Goal: Task Accomplishment & Management: Manage account settings

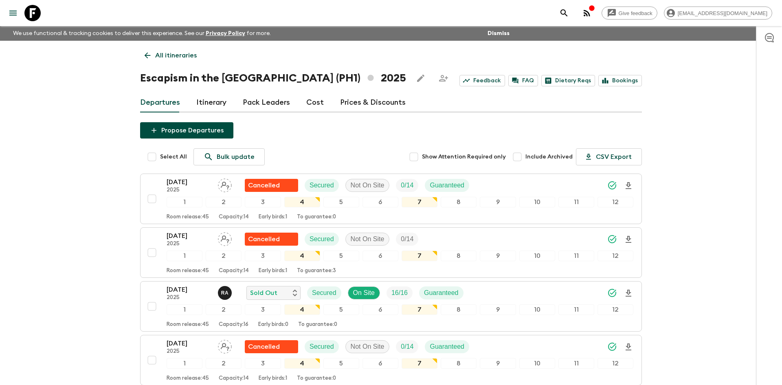
click at [189, 58] on p "All itineraries" at bounding box center [176, 55] width 42 height 10
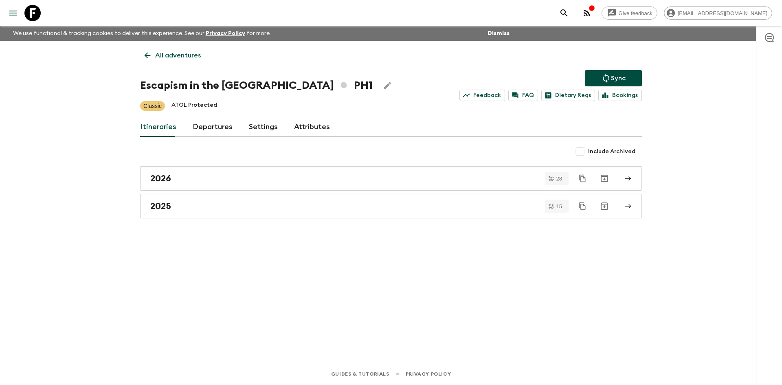
click at [189, 58] on p "All adventures" at bounding box center [178, 55] width 46 height 10
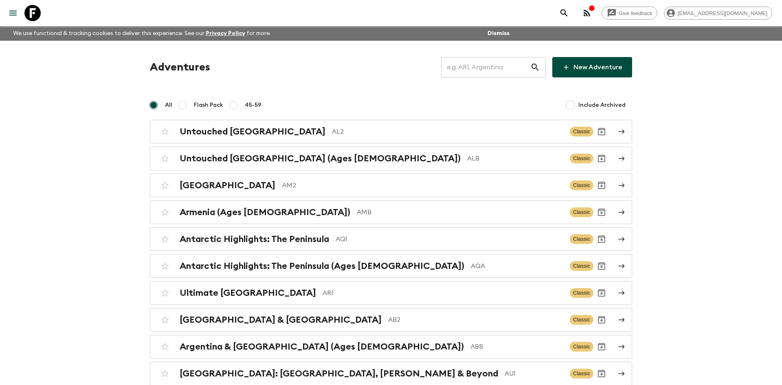
click at [477, 62] on input "text" at bounding box center [485, 67] width 89 height 23
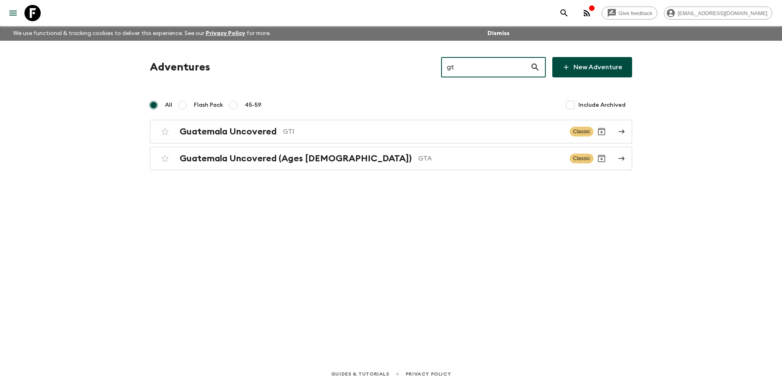
type input "gt1"
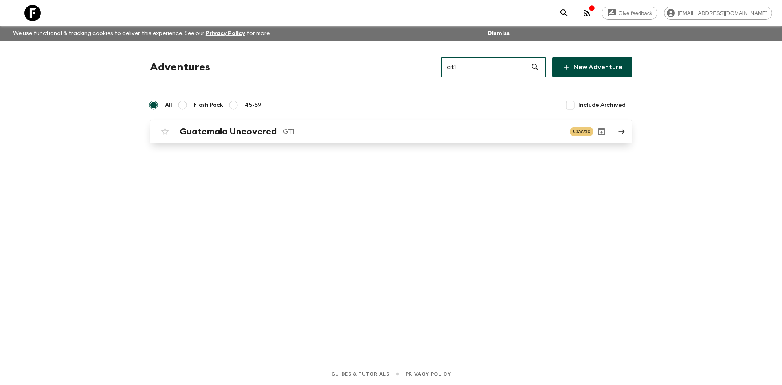
click at [224, 140] on link "Guatemala Uncovered GT1 Classic" at bounding box center [391, 132] width 482 height 24
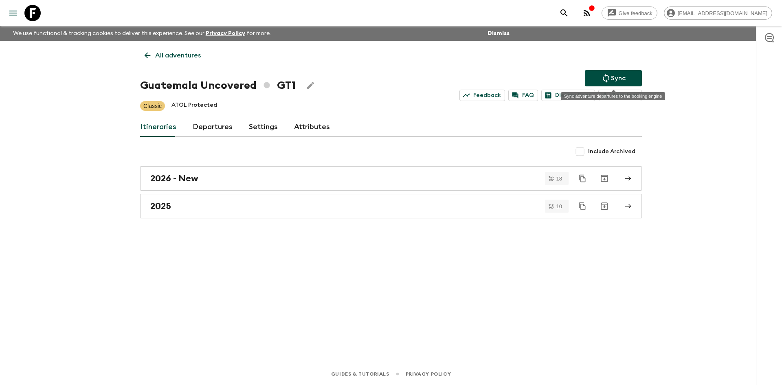
click at [627, 78] on button "Sync" at bounding box center [613, 78] width 57 height 16
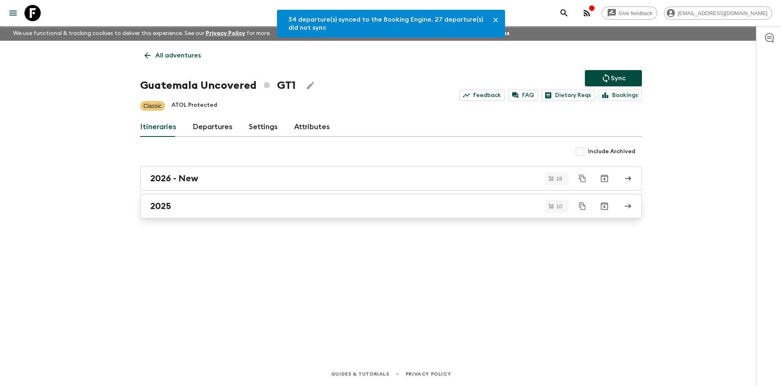
click at [194, 211] on div "2025" at bounding box center [383, 206] width 466 height 11
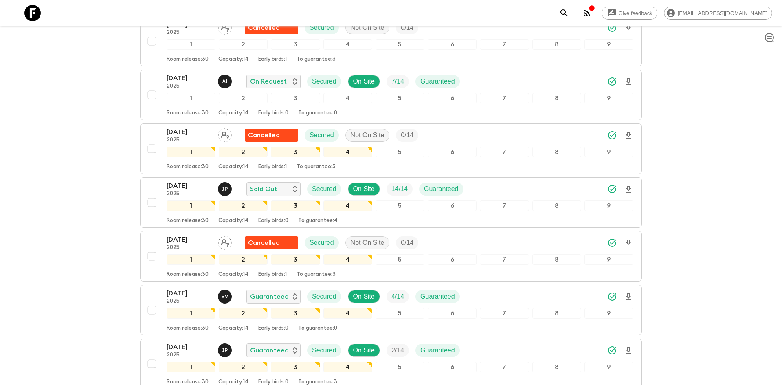
scroll to position [213, 0]
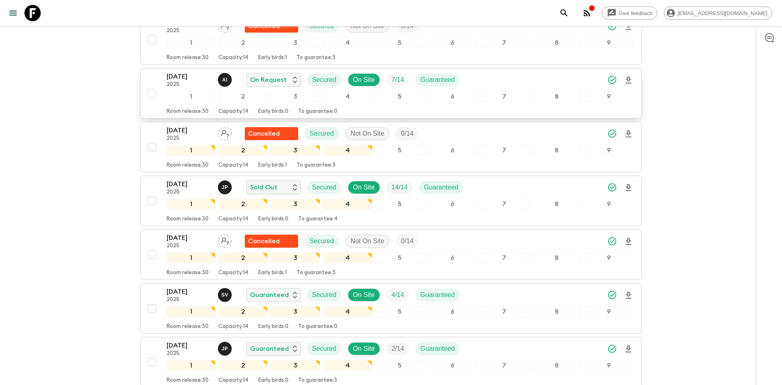
click at [532, 77] on div "[DATE] 2025 A I On Request Secured On Site 7 / 14 Guaranteed" at bounding box center [400, 80] width 467 height 16
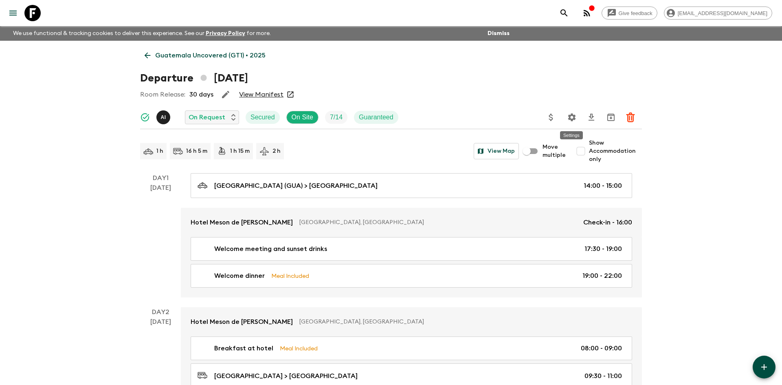
click at [570, 116] on icon "Settings" at bounding box center [572, 117] width 8 height 8
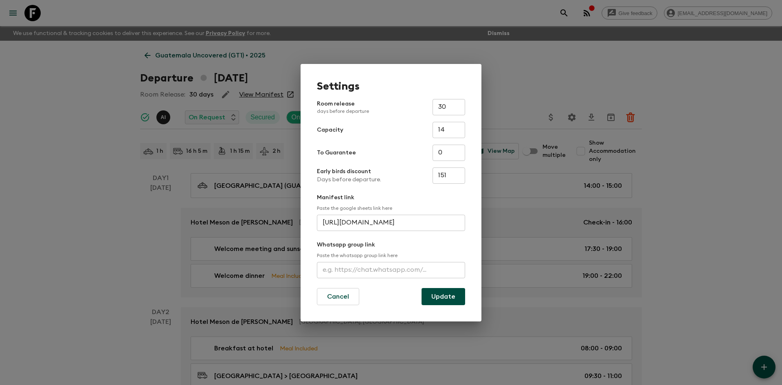
click at [352, 268] on input "text" at bounding box center [391, 270] width 148 height 16
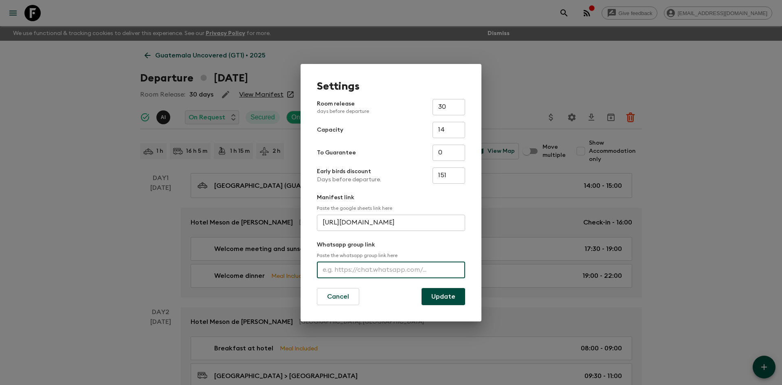
paste input "[URL][DOMAIN_NAME]"
type input "[URL][DOMAIN_NAME]"
click at [441, 296] on button "Update" at bounding box center [443, 296] width 44 height 17
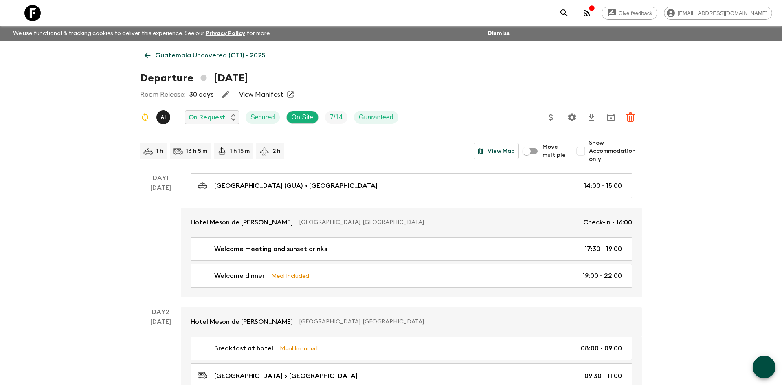
click at [222, 50] on p "Guatemala Uncovered (GT1) • 2025" at bounding box center [210, 55] width 110 height 10
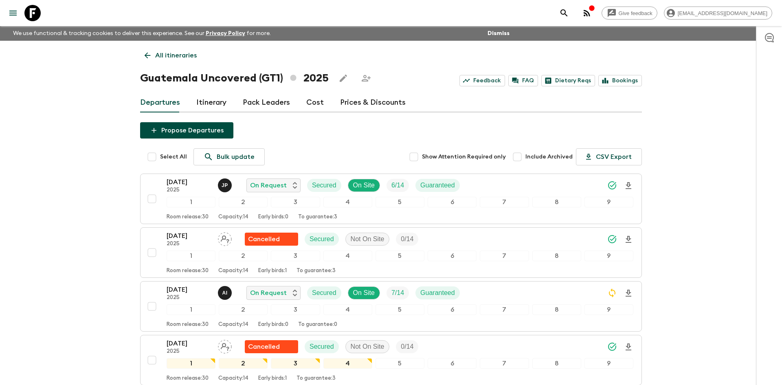
click at [185, 50] on p "All itineraries" at bounding box center [176, 55] width 42 height 10
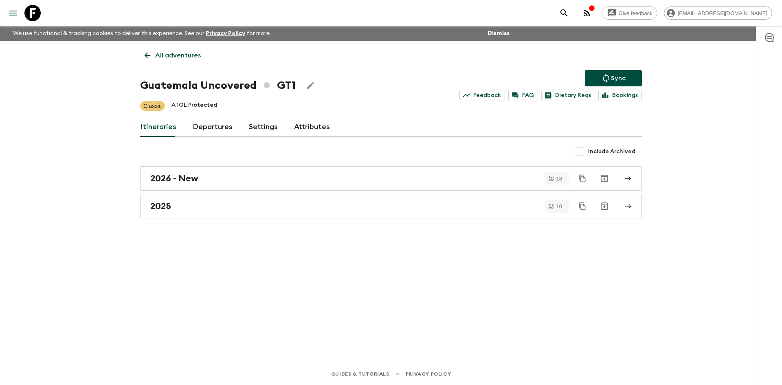
click at [604, 77] on icon "Sync adventure departures to the booking engine" at bounding box center [606, 78] width 10 height 10
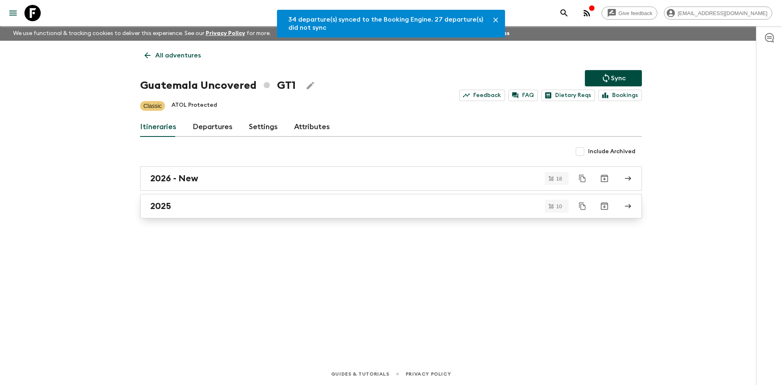
click at [188, 208] on div "2025" at bounding box center [383, 206] width 466 height 11
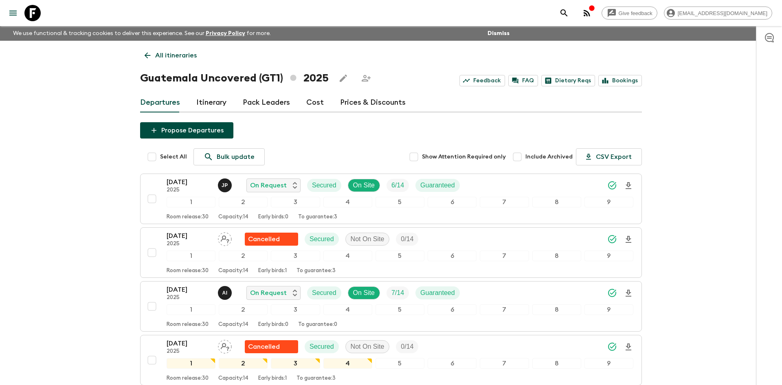
click at [195, 52] on p "All itineraries" at bounding box center [176, 55] width 42 height 10
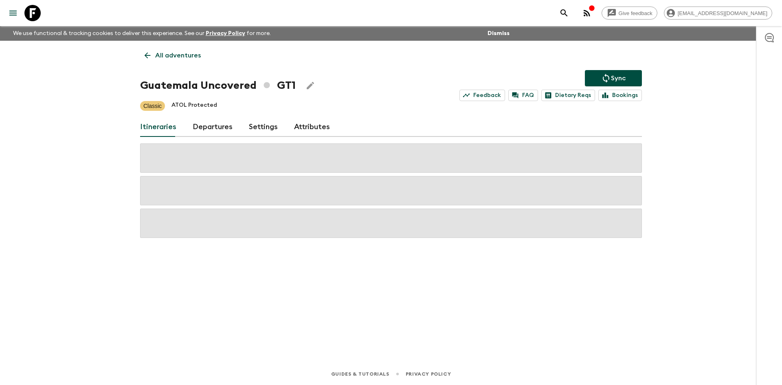
click at [195, 52] on p "All adventures" at bounding box center [178, 55] width 46 height 10
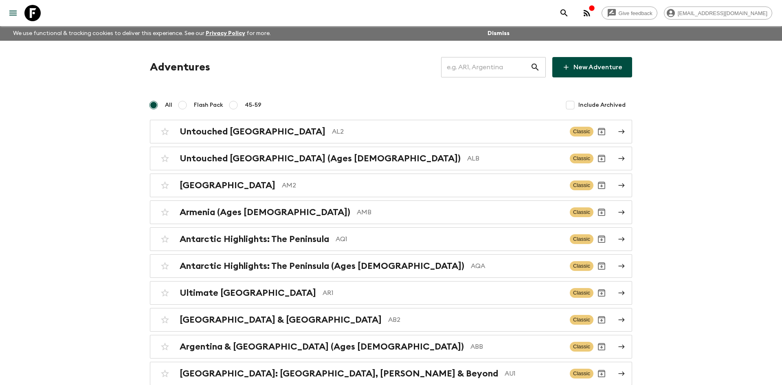
click at [465, 61] on input "text" at bounding box center [485, 67] width 89 height 23
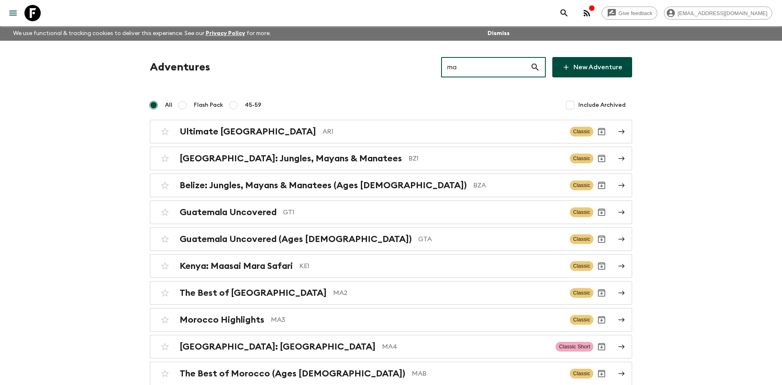
type input "ma3"
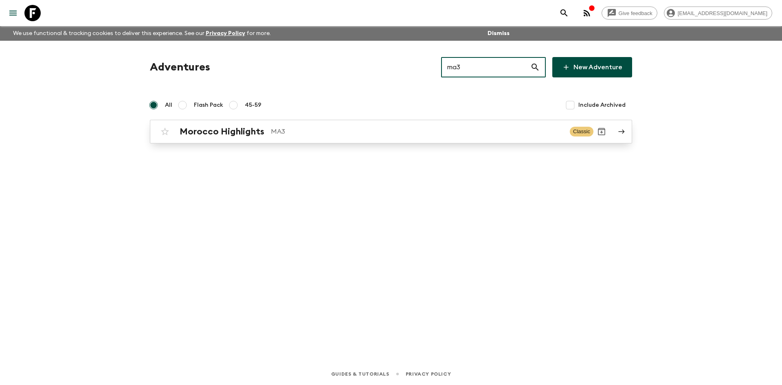
click at [303, 132] on p "MA3" at bounding box center [417, 132] width 292 height 10
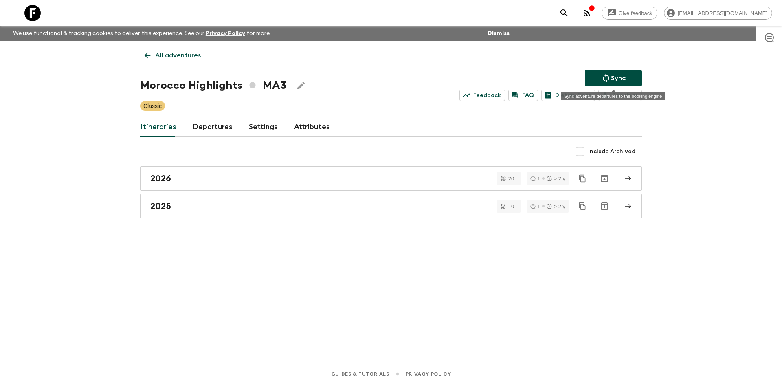
click at [601, 76] on icon "Sync adventure departures to the booking engine" at bounding box center [606, 78] width 10 height 10
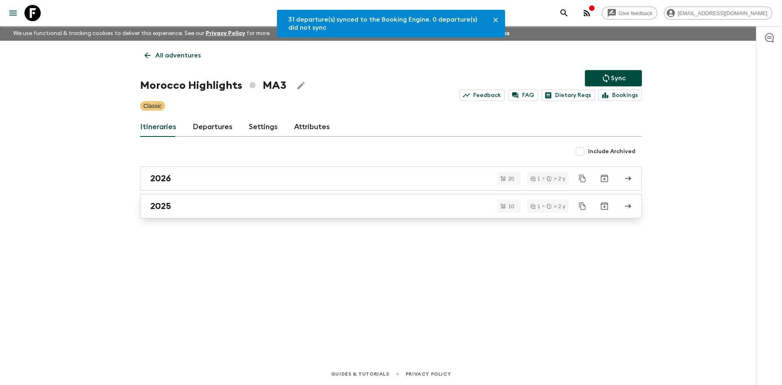
click at [217, 199] on link "2025" at bounding box center [391, 206] width 502 height 24
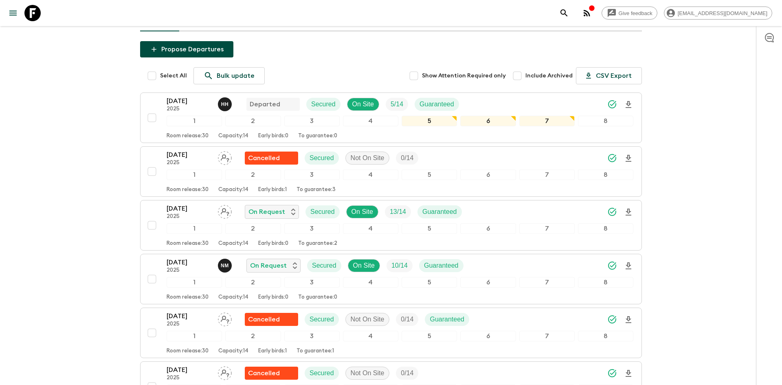
scroll to position [160, 0]
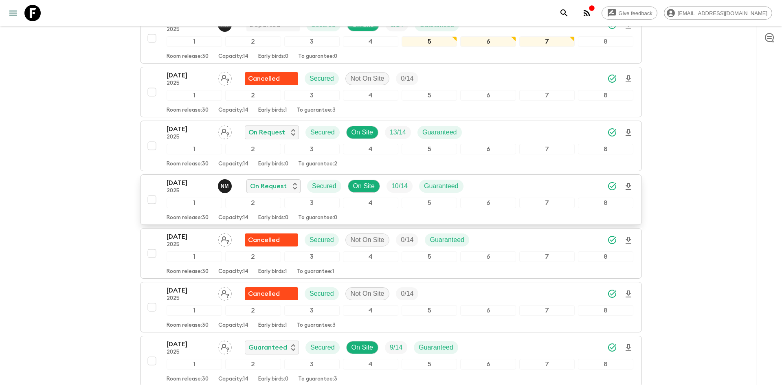
click at [520, 187] on div "[DATE] 2025 N M On Request Secured On Site 10 / 14 Guaranteed" at bounding box center [400, 186] width 467 height 16
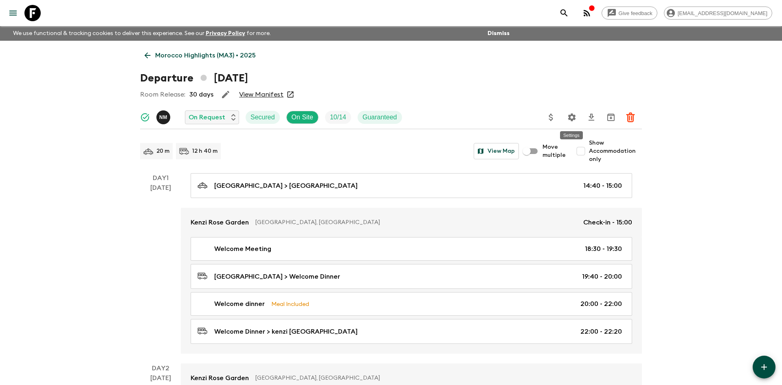
click at [570, 114] on icon "Settings" at bounding box center [572, 117] width 8 height 8
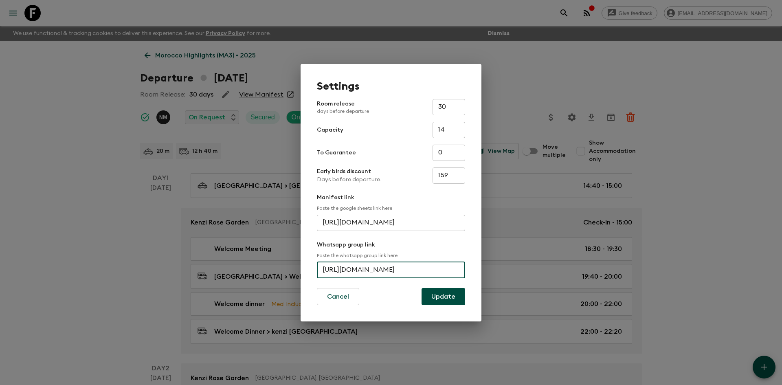
scroll to position [0, 33]
drag, startPoint x: 320, startPoint y: 269, endPoint x: 473, endPoint y: 263, distance: 153.2
click at [473, 263] on div "Settings Room release days before departure 30 ​ Capacity 14 ​ To Guarantee 0 ​…" at bounding box center [391, 192] width 181 height 257
click at [72, 90] on div "Settings Room release days before departure 30 ​ Capacity 14 ​ To Guarantee 0 ​…" at bounding box center [391, 192] width 782 height 385
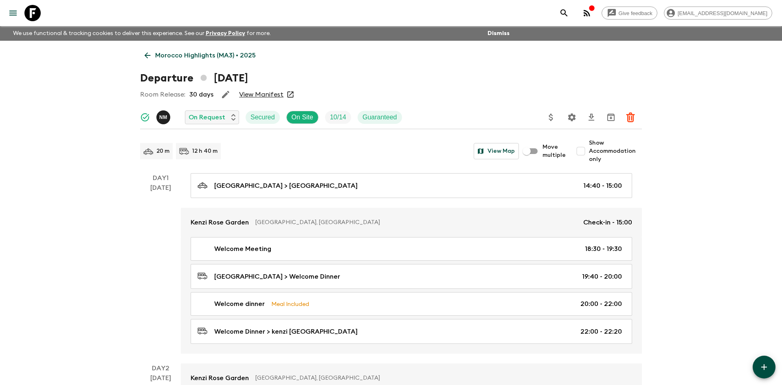
click at [569, 117] on icon "Settings" at bounding box center [572, 117] width 8 height 8
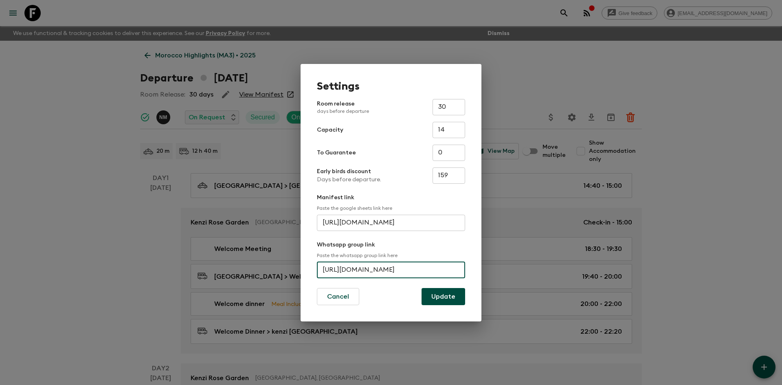
scroll to position [0, 33]
drag, startPoint x: 320, startPoint y: 272, endPoint x: 471, endPoint y: 279, distance: 150.4
click at [471, 279] on div "Settings Room release days before departure 30 ​ Capacity 14 ​ To Guarantee 0 ​…" at bounding box center [391, 192] width 181 height 257
click at [565, 72] on div "Settings Room release days before departure 30 ​ Capacity 14 ​ To Guarantee 0 ​…" at bounding box center [391, 192] width 782 height 385
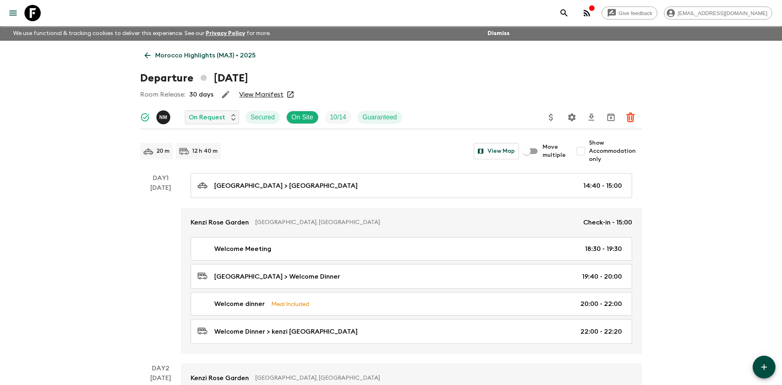
scroll to position [0, 0]
click at [212, 57] on p "Morocco Highlights (MA3) • 2025" at bounding box center [205, 55] width 101 height 10
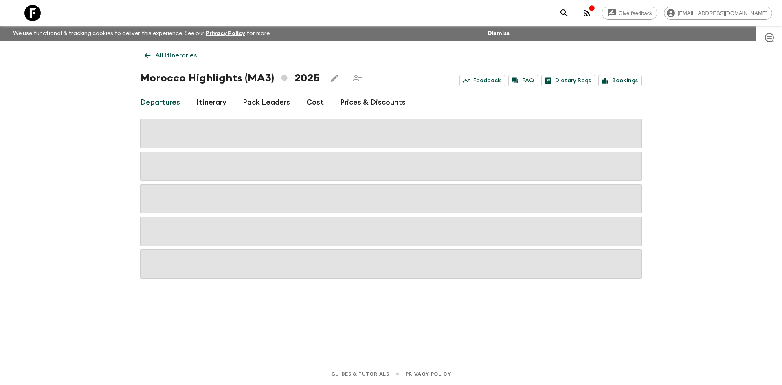
click at [164, 54] on p "All itineraries" at bounding box center [176, 55] width 42 height 10
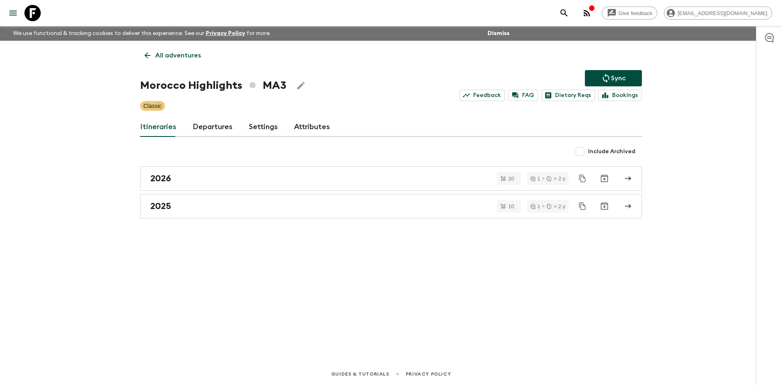
click at [166, 54] on p "All adventures" at bounding box center [178, 55] width 46 height 10
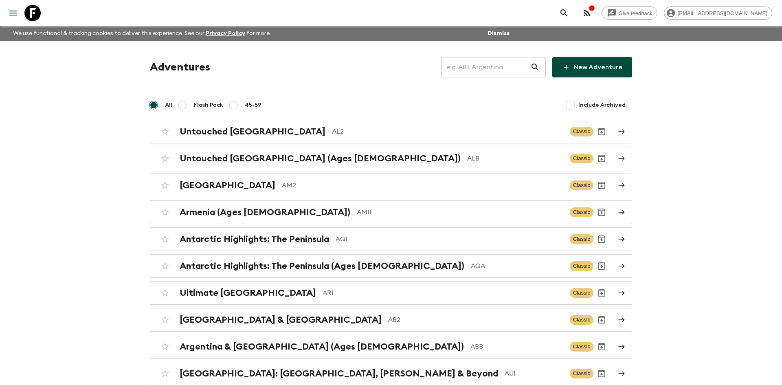
click at [451, 66] on input "text" at bounding box center [485, 67] width 89 height 23
type input "th2"
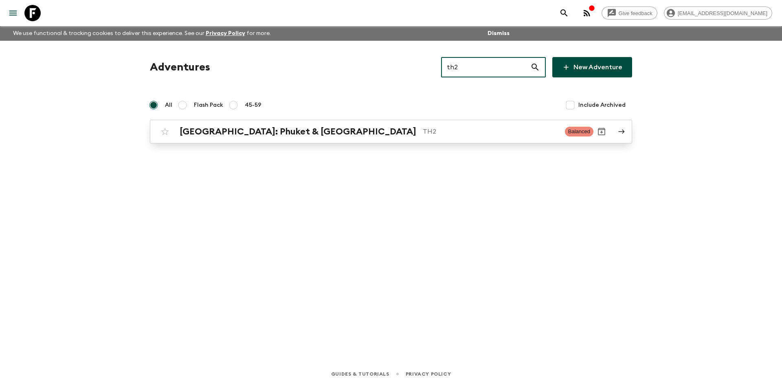
click at [325, 127] on h2 "[GEOGRAPHIC_DATA]: Phuket & [GEOGRAPHIC_DATA]" at bounding box center [298, 131] width 237 height 11
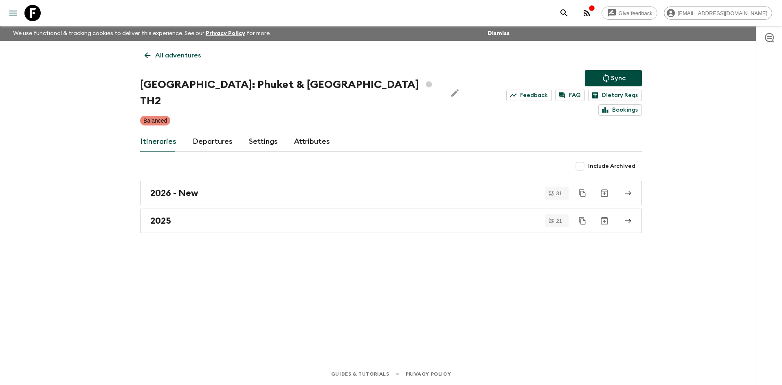
click at [604, 79] on icon "Sync adventure departures to the booking engine" at bounding box center [606, 78] width 10 height 10
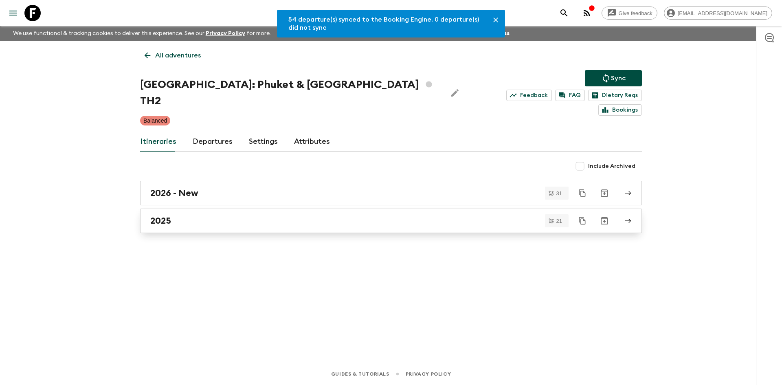
click at [206, 211] on link "2025" at bounding box center [391, 220] width 502 height 24
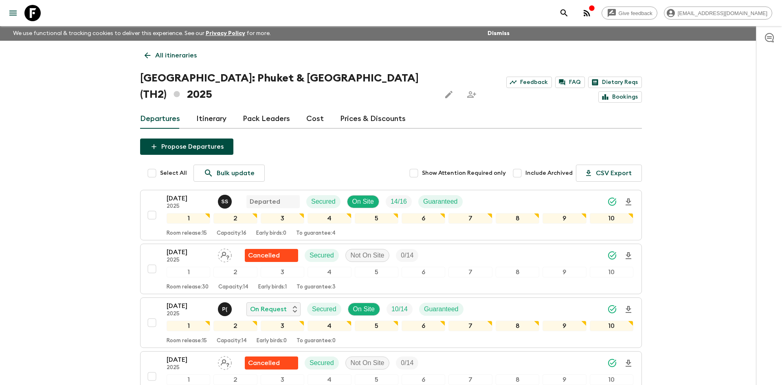
click at [185, 54] on p "All itineraries" at bounding box center [176, 55] width 42 height 10
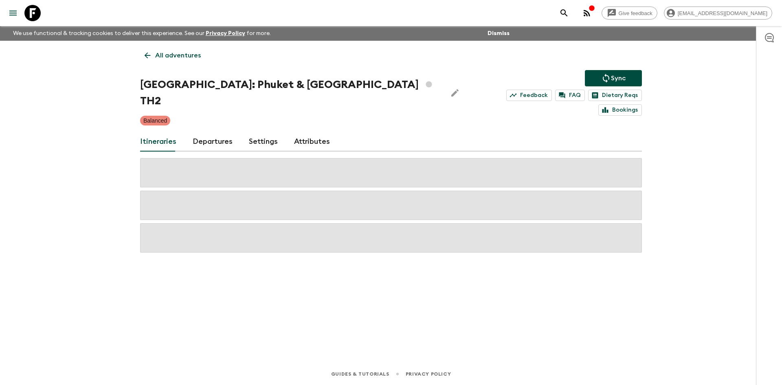
click at [185, 54] on p "All adventures" at bounding box center [178, 55] width 46 height 10
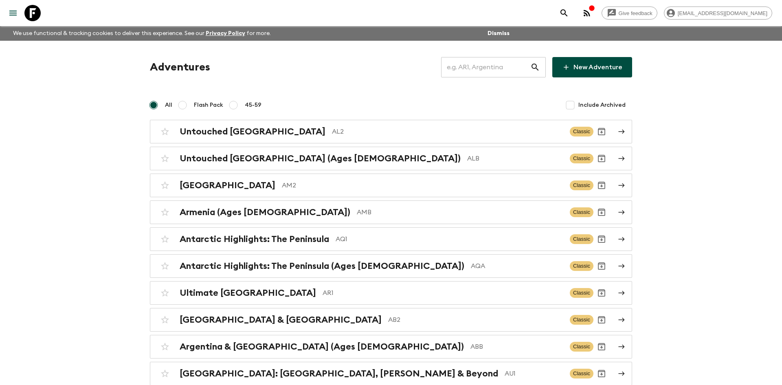
click at [465, 68] on input "text" at bounding box center [485, 67] width 89 height 23
type input "ab2"
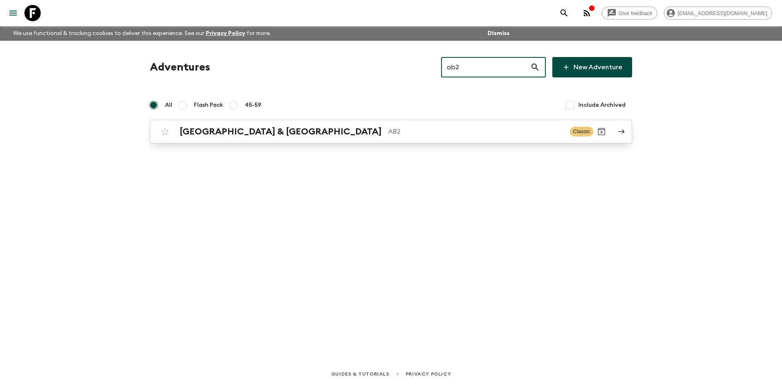
click at [279, 125] on div "Argentina & [GEOGRAPHIC_DATA] AB2 Classic" at bounding box center [375, 131] width 437 height 16
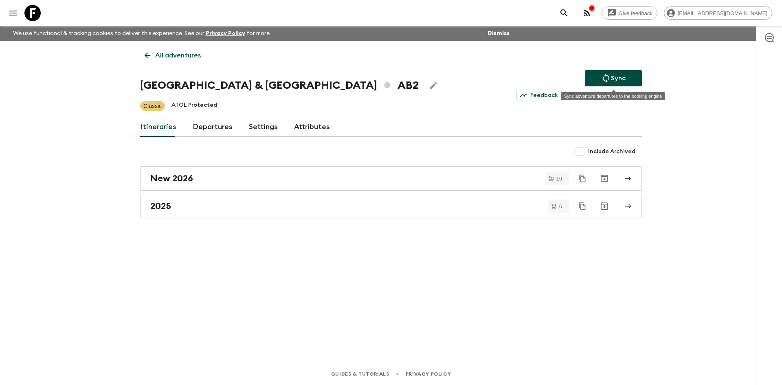
click at [612, 73] on p "Sync" at bounding box center [618, 78] width 15 height 10
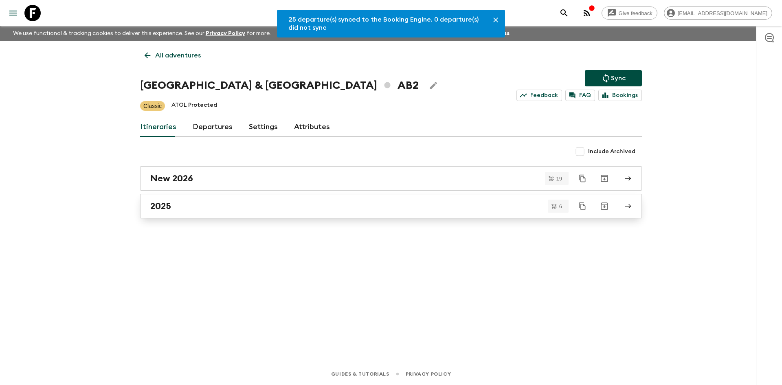
click at [217, 208] on div "2025" at bounding box center [383, 206] width 466 height 11
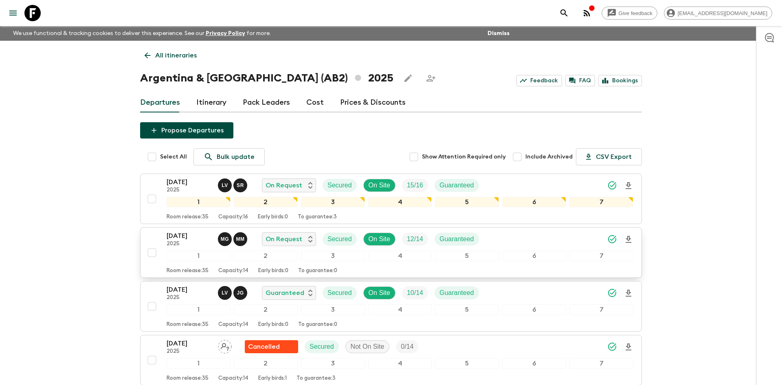
click at [547, 244] on div "[DATE] 2025 M G M M On Request Secured On Site 12 / 14 Guaranteed" at bounding box center [400, 239] width 467 height 16
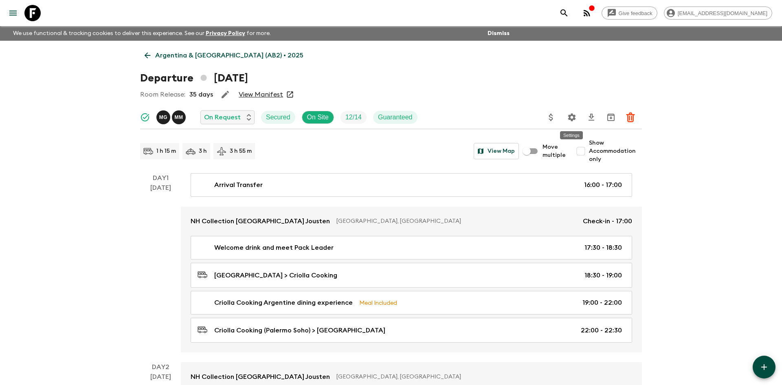
click at [572, 114] on icon "Settings" at bounding box center [572, 117] width 8 height 8
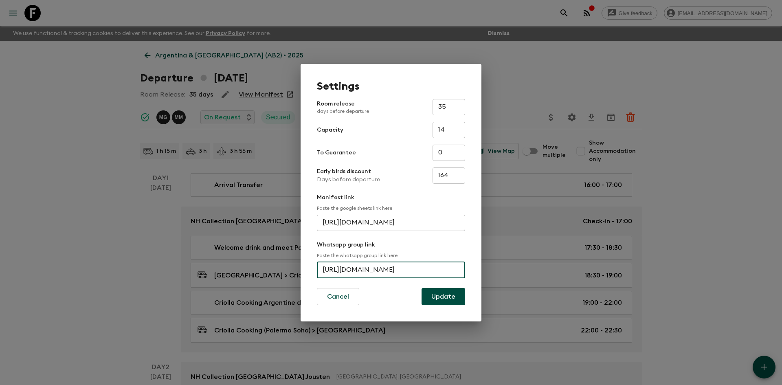
scroll to position [0, 39]
drag, startPoint x: 322, startPoint y: 270, endPoint x: 471, endPoint y: 275, distance: 148.3
click at [471, 275] on div "Settings Room release days before departure 35 ​ Capacity 14 ​ To Guarantee 0 ​…" at bounding box center [391, 192] width 181 height 257
click at [514, 85] on div "Settings Room release days before departure 35 ​ Capacity 14 ​ To Guarantee 0 ​…" at bounding box center [391, 192] width 782 height 385
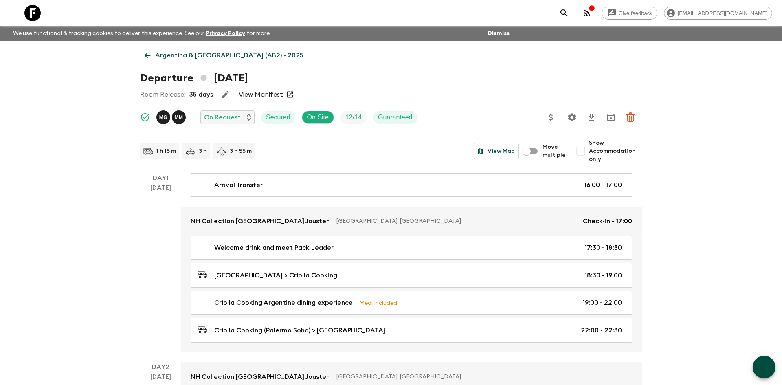
scroll to position [0, 0]
click at [185, 53] on p "Argentina & [GEOGRAPHIC_DATA] (AB2) • 2025" at bounding box center [229, 55] width 148 height 10
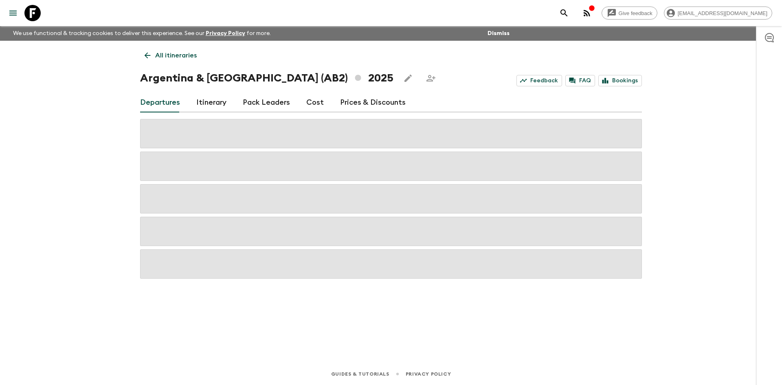
click at [185, 53] on p "All itineraries" at bounding box center [176, 55] width 42 height 10
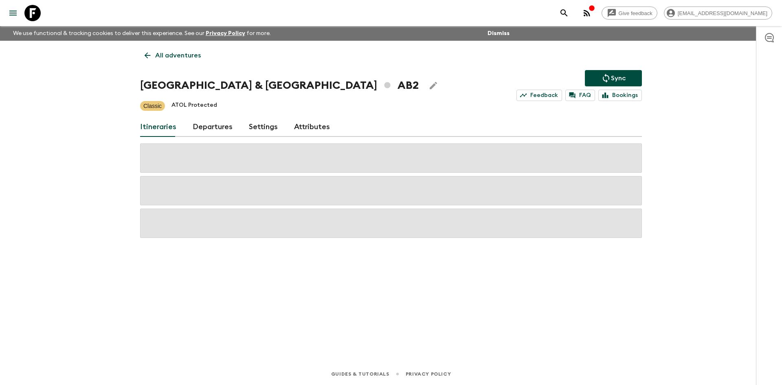
click at [181, 53] on p "All adventures" at bounding box center [178, 55] width 46 height 10
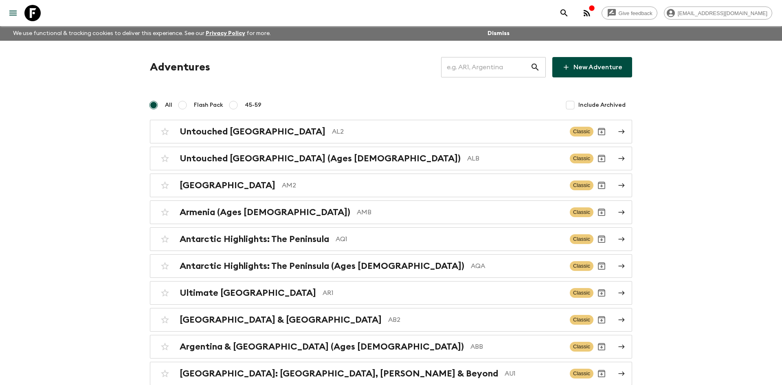
click at [458, 67] on input "text" at bounding box center [485, 67] width 89 height 23
type input "th2"
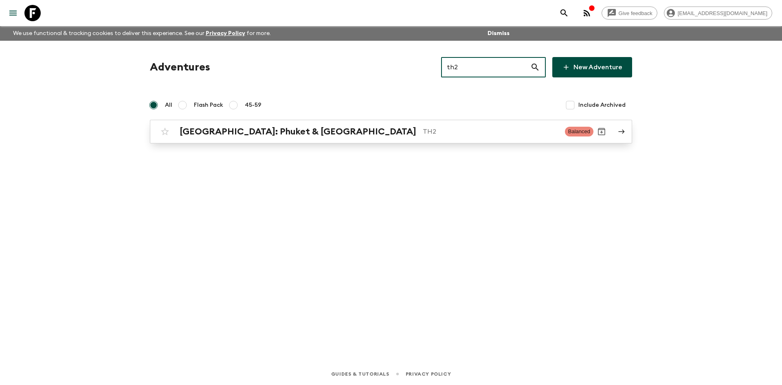
click at [252, 131] on h2 "[GEOGRAPHIC_DATA]: Phuket & [GEOGRAPHIC_DATA]" at bounding box center [298, 131] width 237 height 11
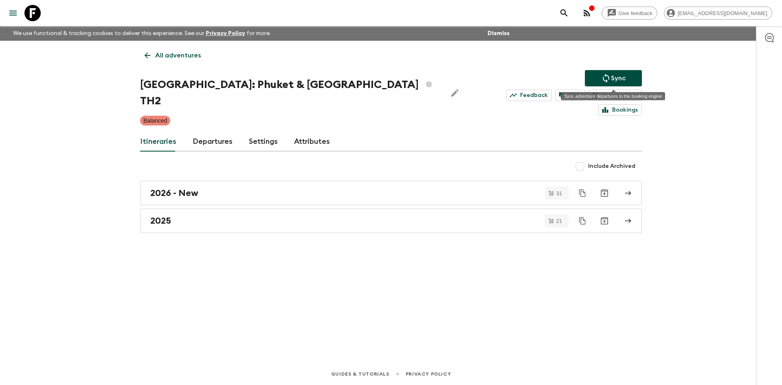
click at [609, 80] on icon "Sync adventure departures to the booking engine" at bounding box center [606, 78] width 10 height 10
click at [628, 81] on button "Sync" at bounding box center [613, 78] width 57 height 16
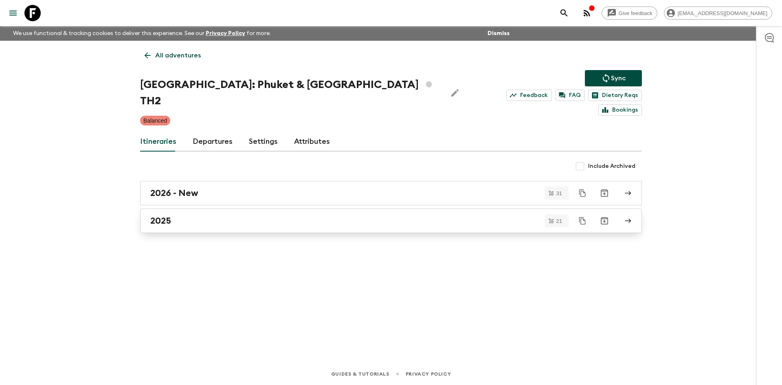
click at [184, 215] on div "2025" at bounding box center [383, 220] width 466 height 11
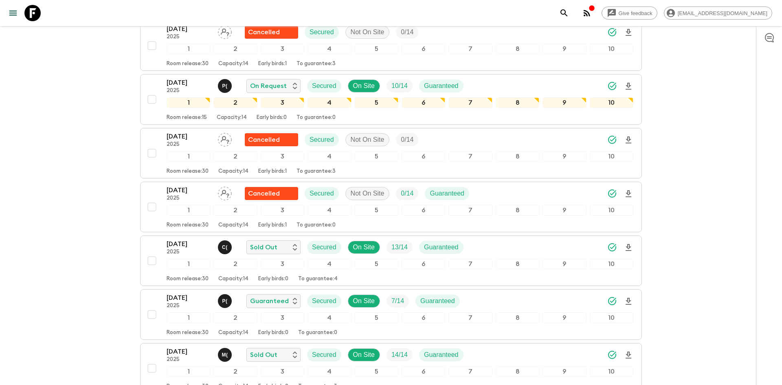
scroll to position [333, 0]
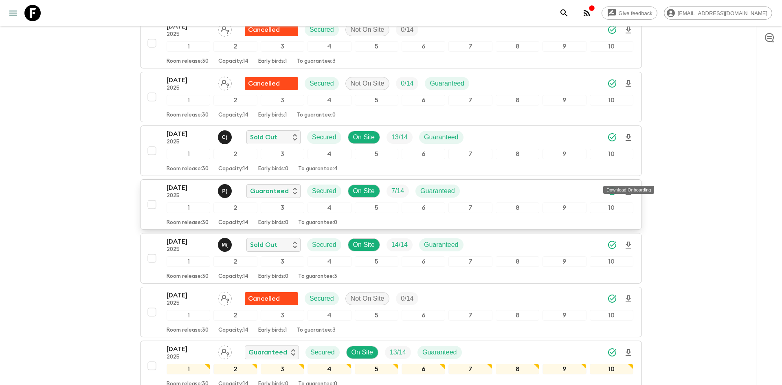
click at [627, 186] on icon "Download Onboarding" at bounding box center [628, 191] width 10 height 10
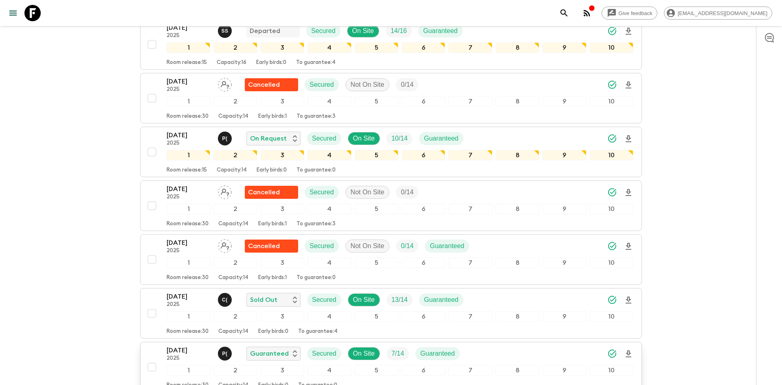
scroll to position [0, 0]
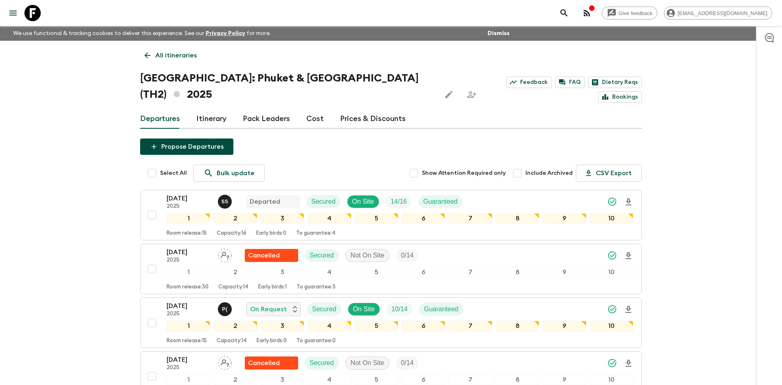
click at [164, 49] on link "All itineraries" at bounding box center [170, 55] width 61 height 16
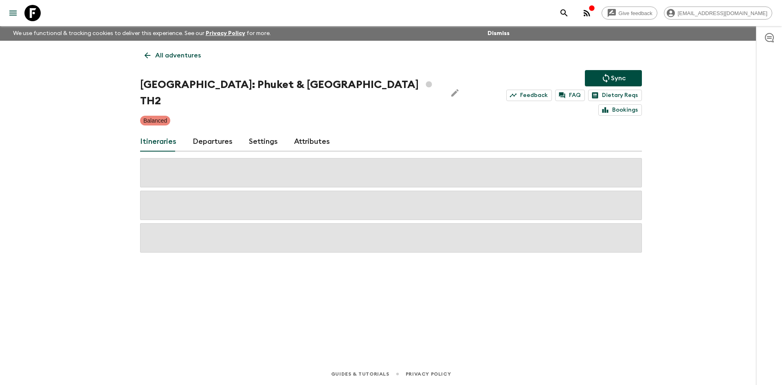
click at [164, 49] on link "All adventures" at bounding box center [172, 55] width 65 height 16
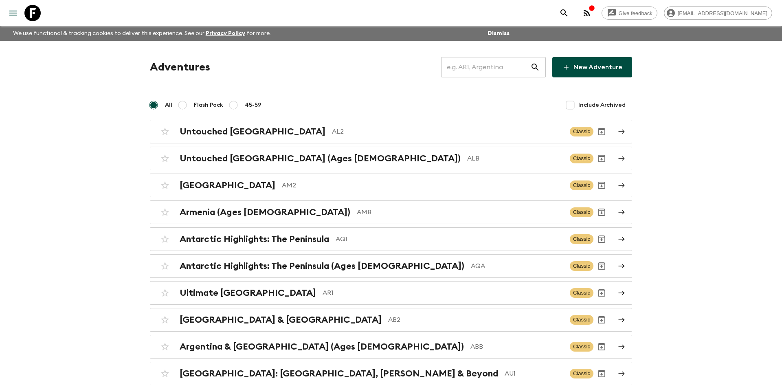
click at [474, 64] on input "text" at bounding box center [485, 67] width 89 height 23
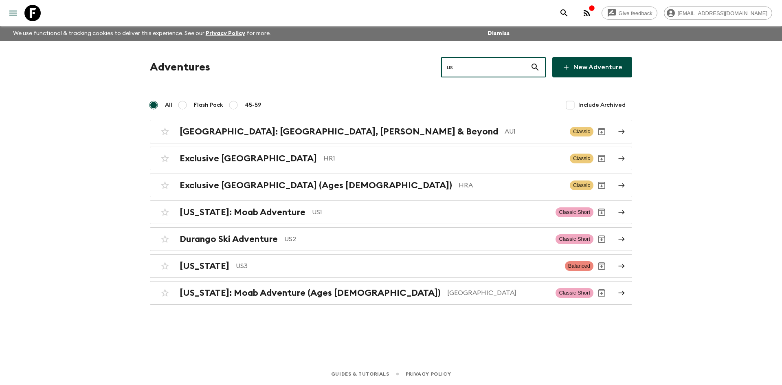
type input "us1"
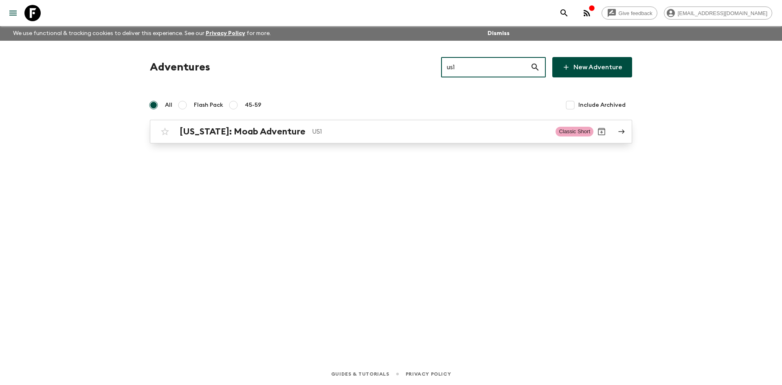
click at [303, 124] on div "[US_STATE]: Moab Adventure US1 Classic Short" at bounding box center [375, 131] width 437 height 16
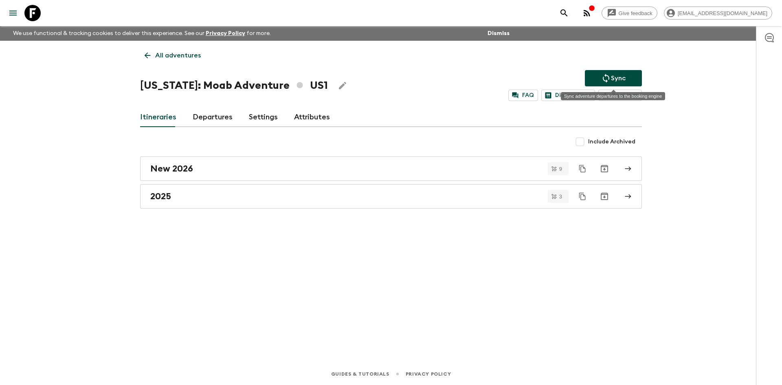
click at [627, 77] on button "Sync" at bounding box center [613, 78] width 57 height 16
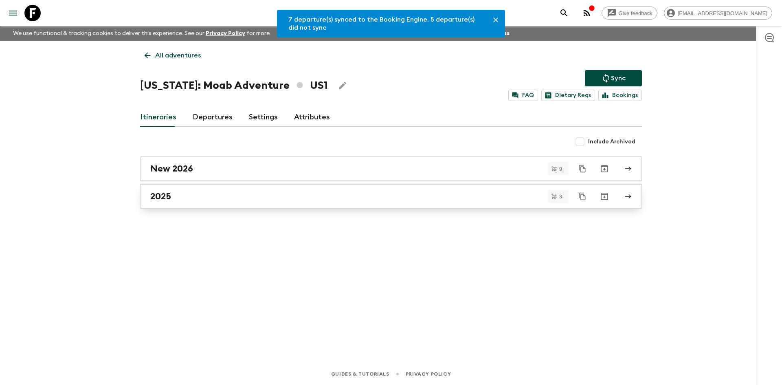
click at [210, 198] on div "2025" at bounding box center [383, 196] width 466 height 11
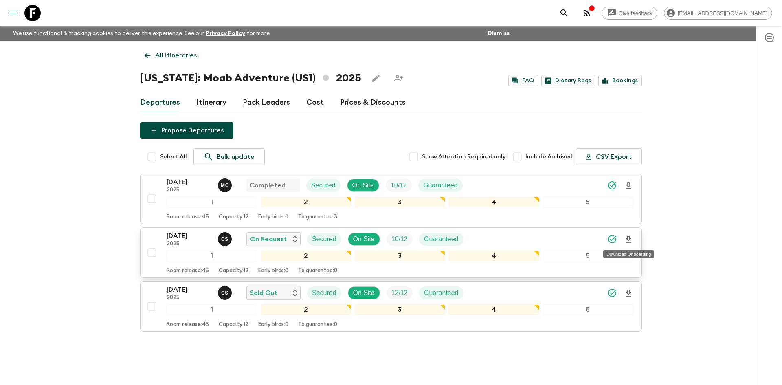
click at [627, 237] on icon "Download Onboarding" at bounding box center [628, 239] width 6 height 7
click at [167, 53] on p "All itineraries" at bounding box center [176, 55] width 42 height 10
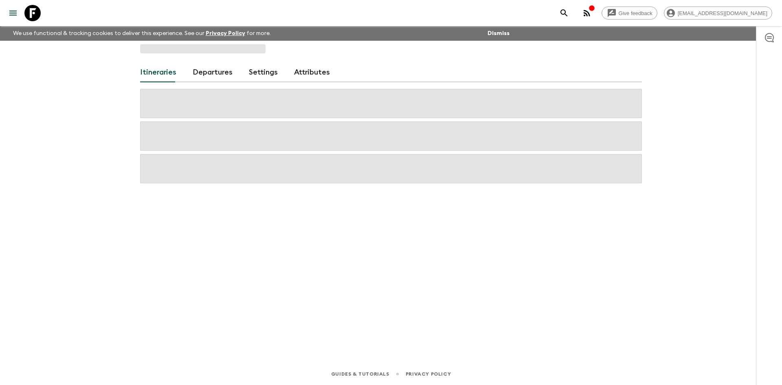
click at [167, 53] on span at bounding box center [202, 48] width 125 height 9
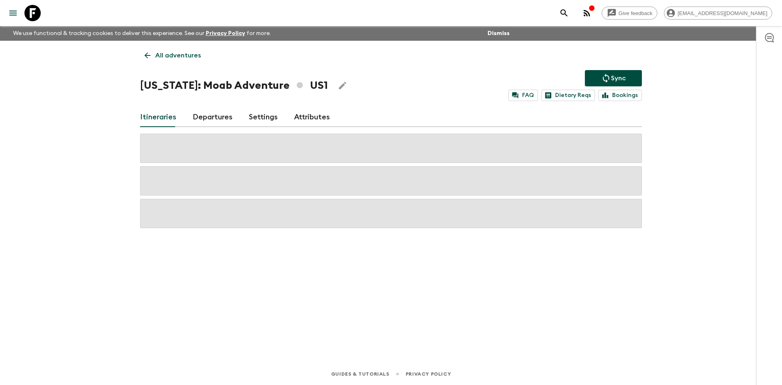
click at [167, 53] on p "All adventures" at bounding box center [178, 55] width 46 height 10
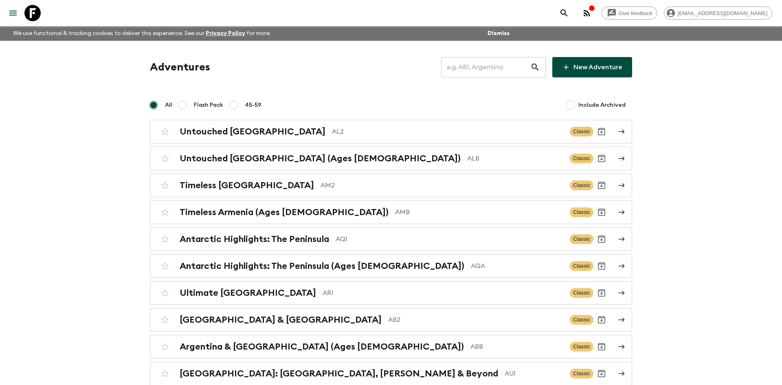
click at [450, 68] on input "text" at bounding box center [485, 67] width 89 height 23
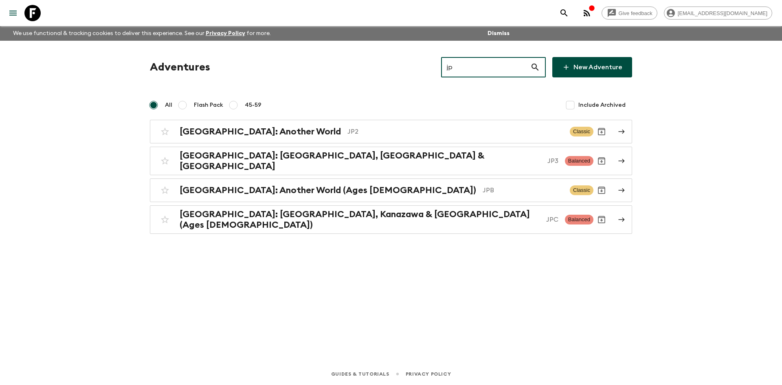
type input "jp2"
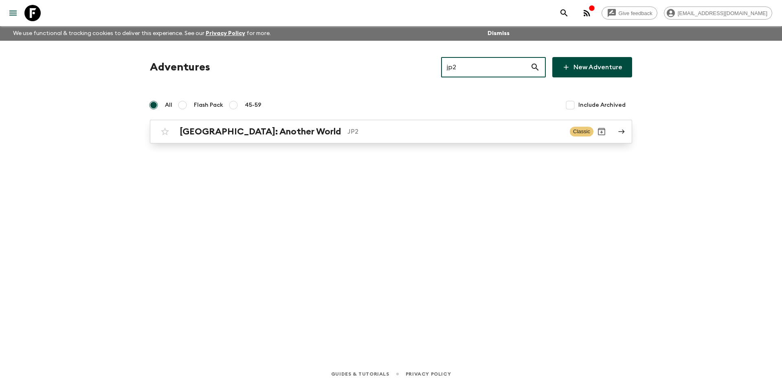
click at [292, 137] on div "[GEOGRAPHIC_DATA]: Another World JP2 Classic" at bounding box center [375, 131] width 437 height 16
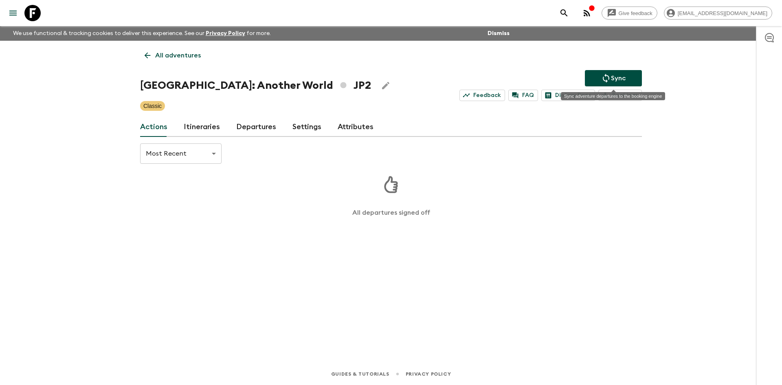
click at [608, 78] on icon "Sync adventure departures to the booking engine" at bounding box center [606, 78] width 10 height 10
click at [265, 125] on link "Departures" at bounding box center [256, 127] width 40 height 20
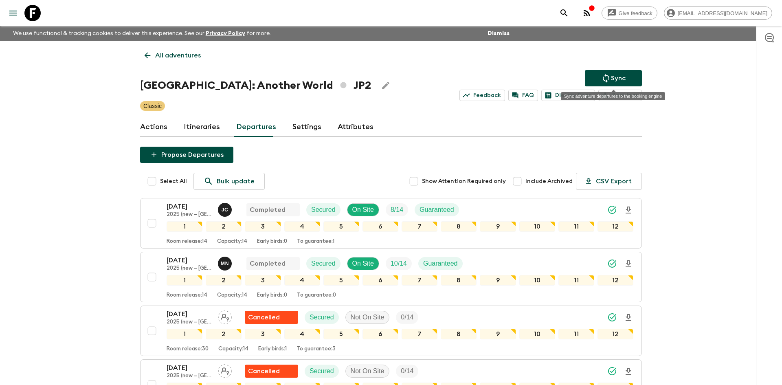
click at [614, 76] on p "Sync" at bounding box center [618, 78] width 15 height 10
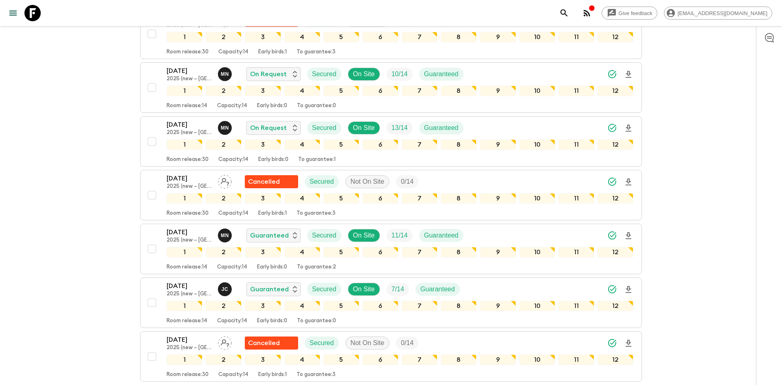
scroll to position [401, 0]
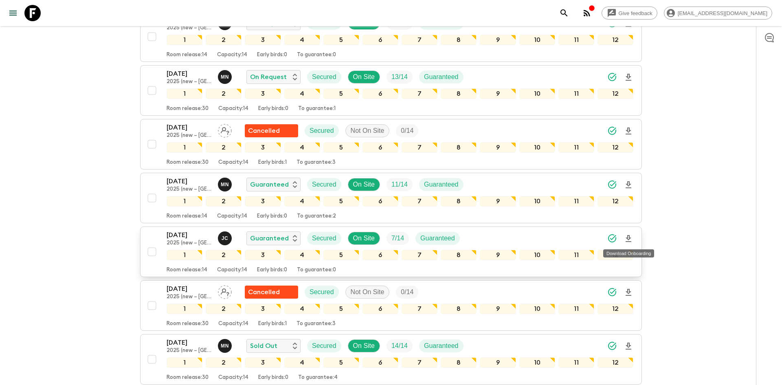
click at [629, 240] on icon "Download Onboarding" at bounding box center [628, 239] width 10 height 10
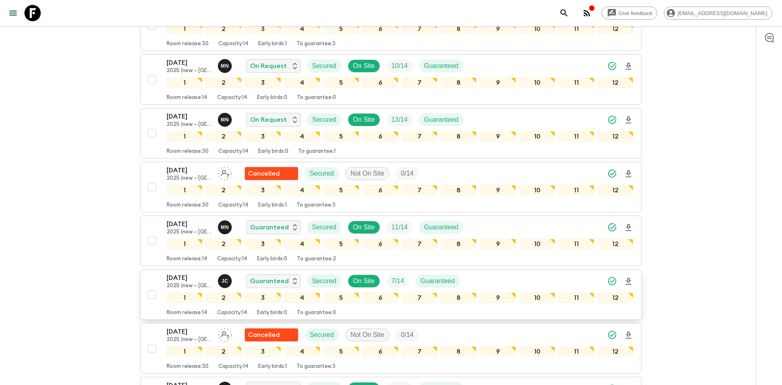
scroll to position [367, 0]
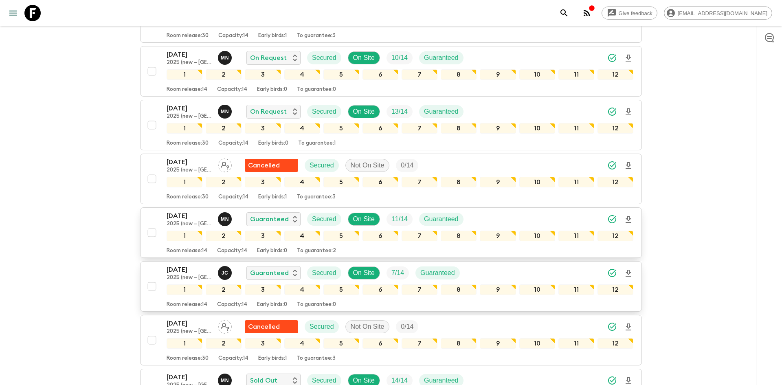
click at [547, 215] on div "[DATE] 2025 (new – [GEOGRAPHIC_DATA]) M N Guaranteed Secured On Site 11 / 14 Gu…" at bounding box center [400, 219] width 467 height 16
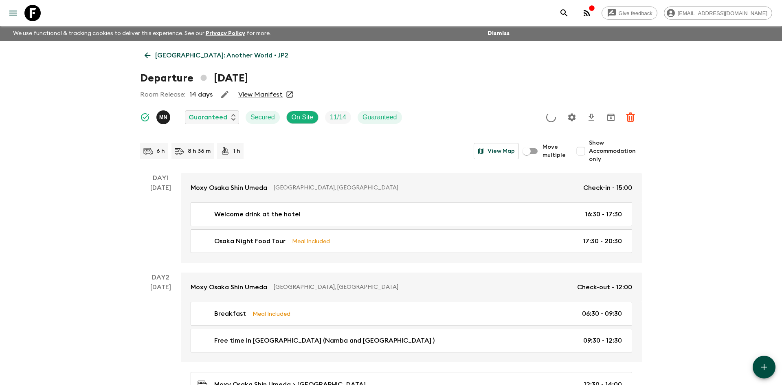
click at [567, 118] on icon "Settings" at bounding box center [572, 117] width 10 height 10
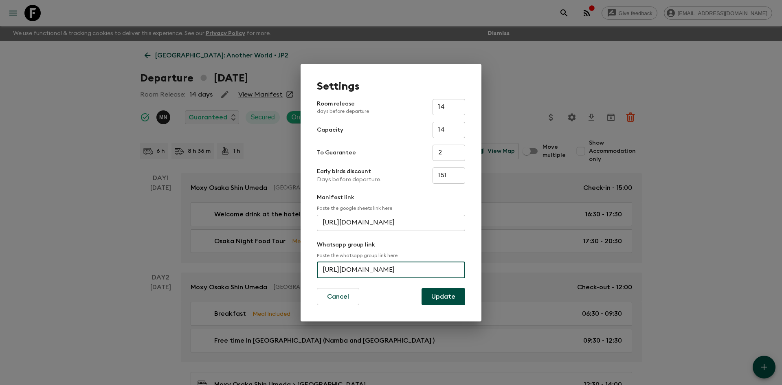
scroll to position [0, 44]
drag, startPoint x: 322, startPoint y: 268, endPoint x: 466, endPoint y: 268, distance: 143.7
click at [466, 268] on div "Settings Room release days before departure 14 ​ Capacity 14 ​ To Guarantee 2 ​…" at bounding box center [391, 192] width 181 height 257
click at [90, 122] on div "Settings Room release days before departure 14 ​ Capacity 14 ​ To Guarantee 2 ​…" at bounding box center [391, 192] width 782 height 385
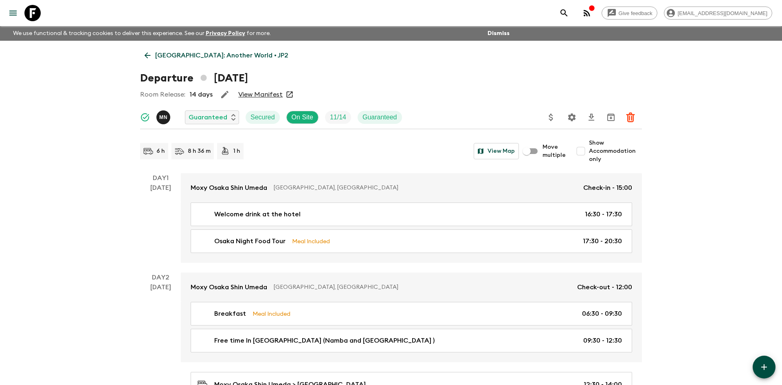
click at [185, 58] on p "[GEOGRAPHIC_DATA]: Another World • JP2" at bounding box center [221, 55] width 133 height 10
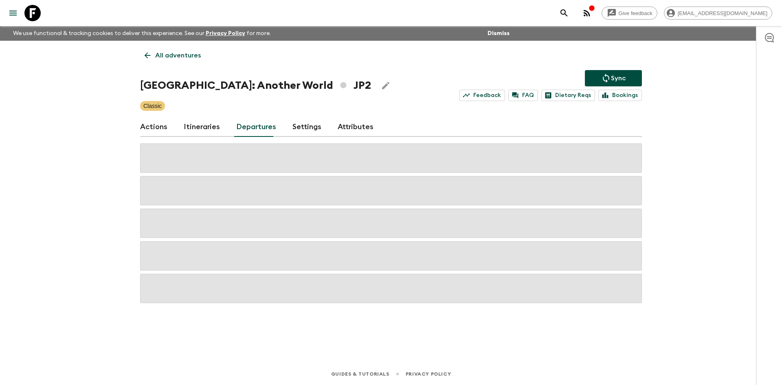
click at [185, 58] on p "All adventures" at bounding box center [178, 55] width 46 height 10
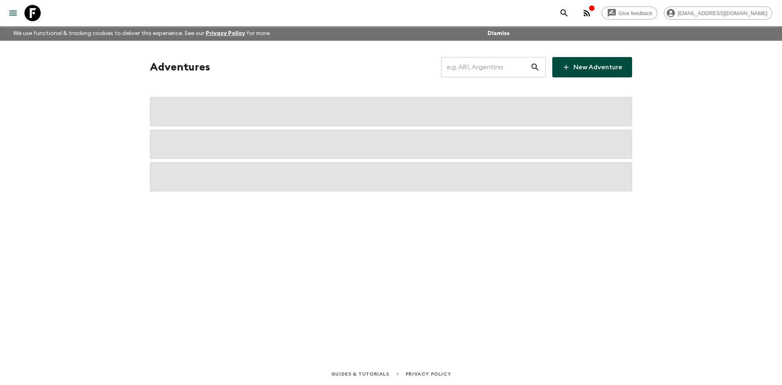
click at [448, 71] on input "text" at bounding box center [485, 67] width 89 height 23
type input "pr1"
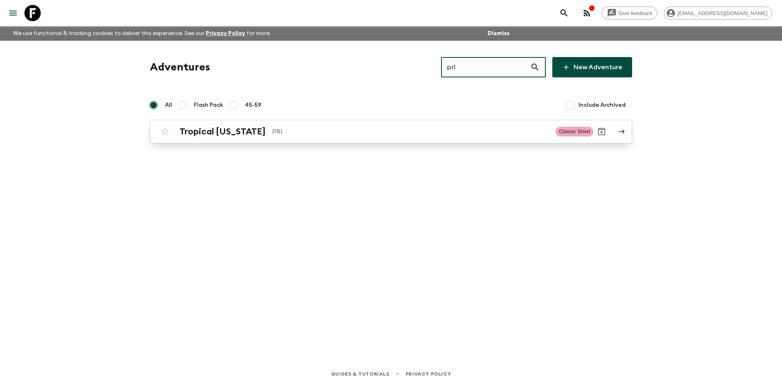
click at [210, 135] on h2 "Tropical [US_STATE]" at bounding box center [223, 131] width 86 height 11
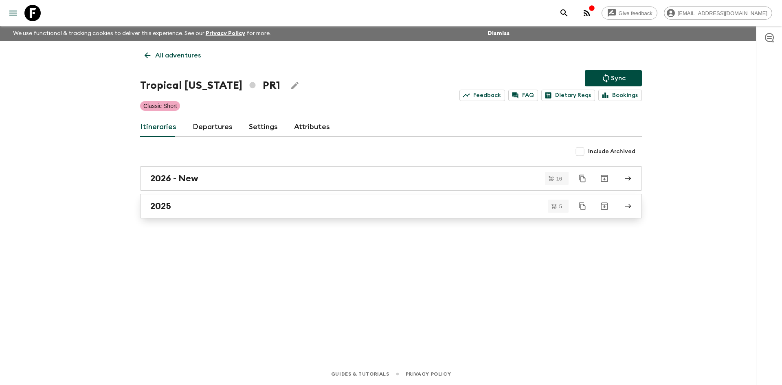
click at [217, 206] on div "2025" at bounding box center [383, 206] width 466 height 11
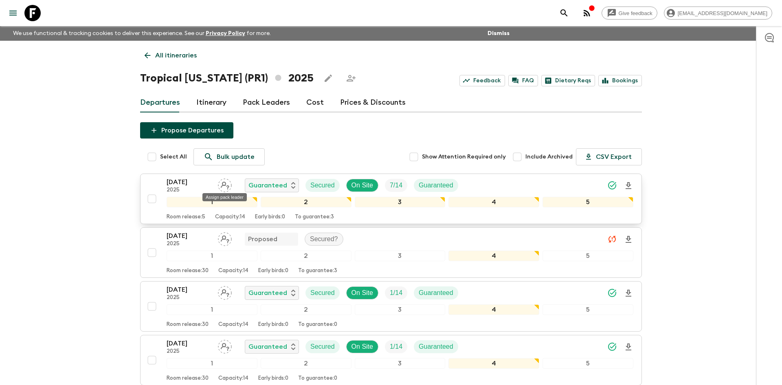
click at [227, 188] on div "Assign pack leader" at bounding box center [225, 194] width 46 height 15
click at [225, 186] on icon "Assign pack leader" at bounding box center [225, 185] width 14 height 14
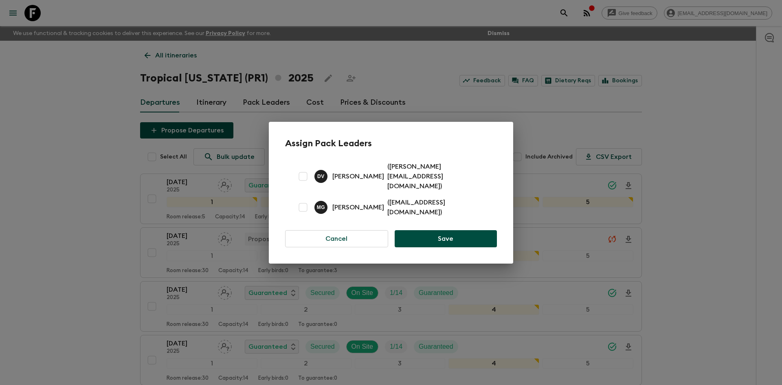
click at [121, 191] on div "Assign Pack Leaders D V [PERSON_NAME] ( [PERSON_NAME][EMAIL_ADDRESS][DOMAIN_NAM…" at bounding box center [391, 192] width 782 height 385
